Goal: Transaction & Acquisition: Purchase product/service

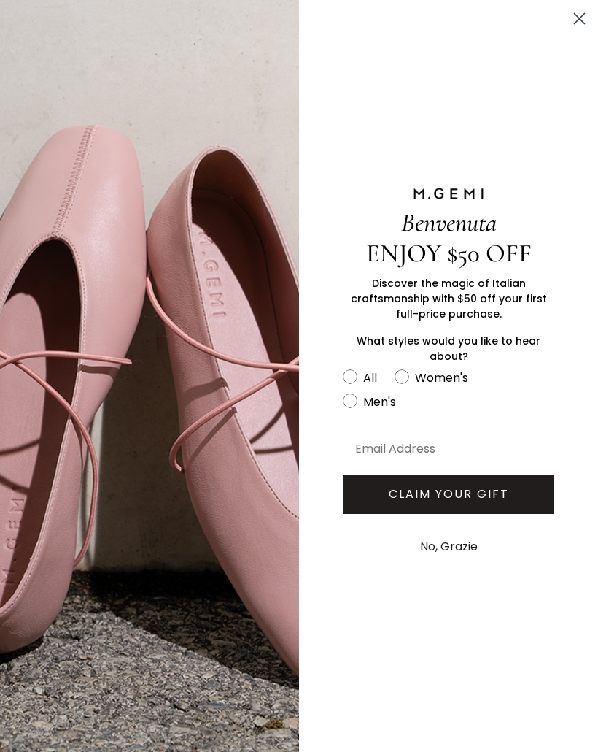
scroll to position [3460, 0]
click at [582, 20] on icon "Close dialog" at bounding box center [580, 19] width 10 height 10
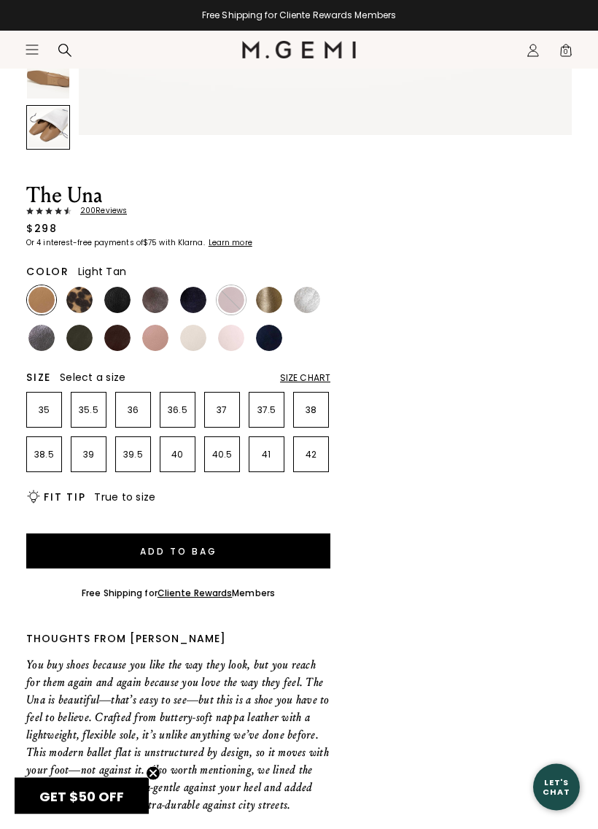
scroll to position [497, 0]
click at [116, 298] on img at bounding box center [117, 300] width 26 height 26
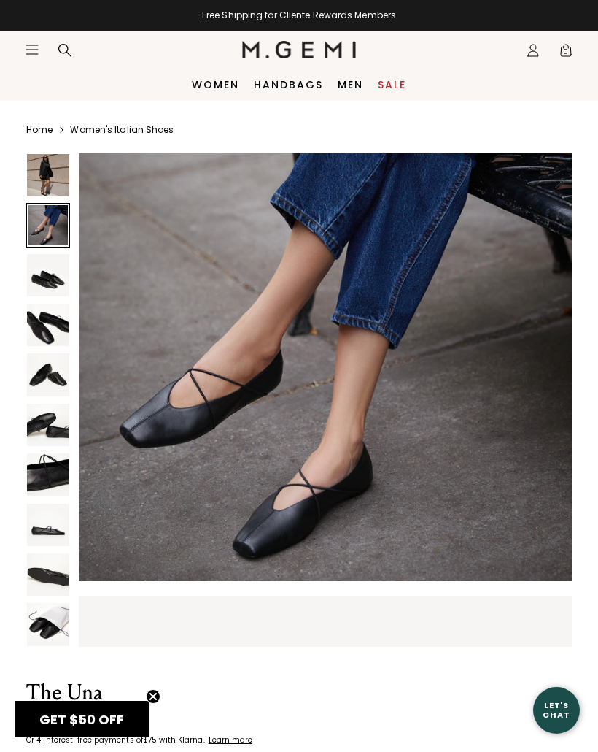
scroll to position [574, 0]
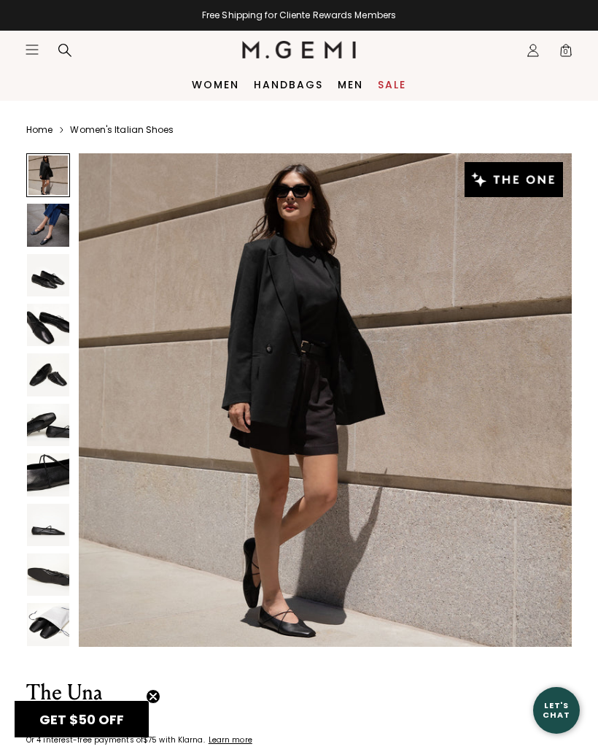
scroll to position [-1, 0]
click at [32, 9] on div "Free Shipping for Cliente Rewards Members" at bounding box center [299, 15] width 598 height 12
